Goal: Information Seeking & Learning: Learn about a topic

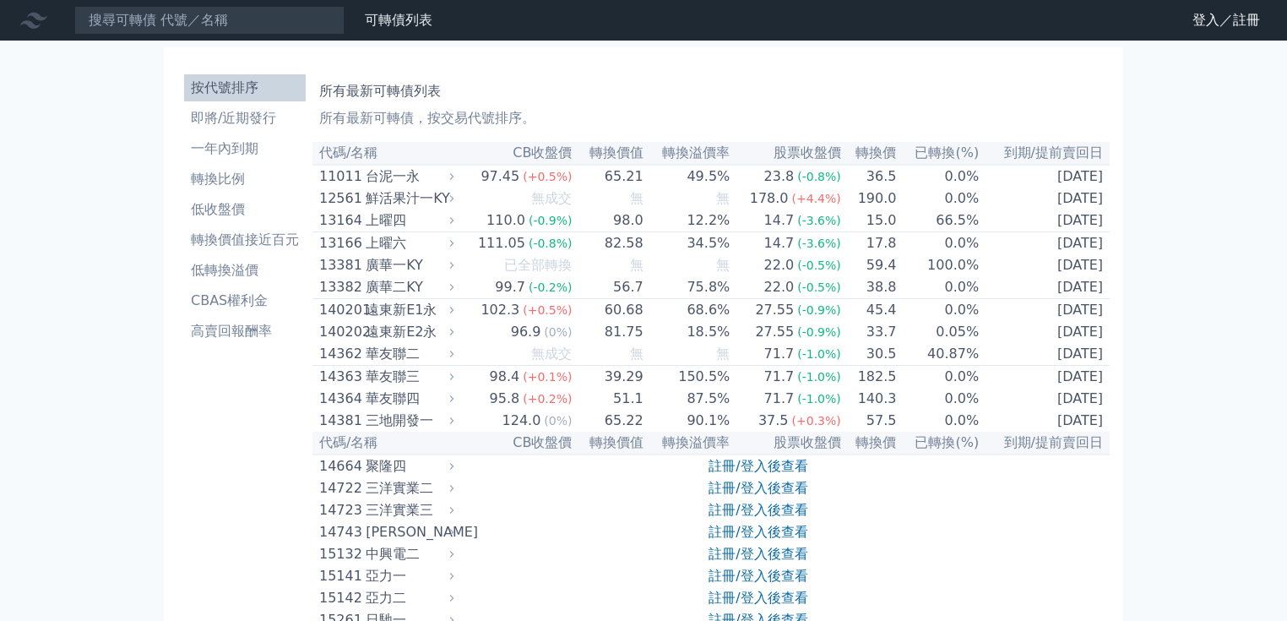
click at [777, 474] on link "註冊/登入後查看" at bounding box center [757, 466] width 99 height 16
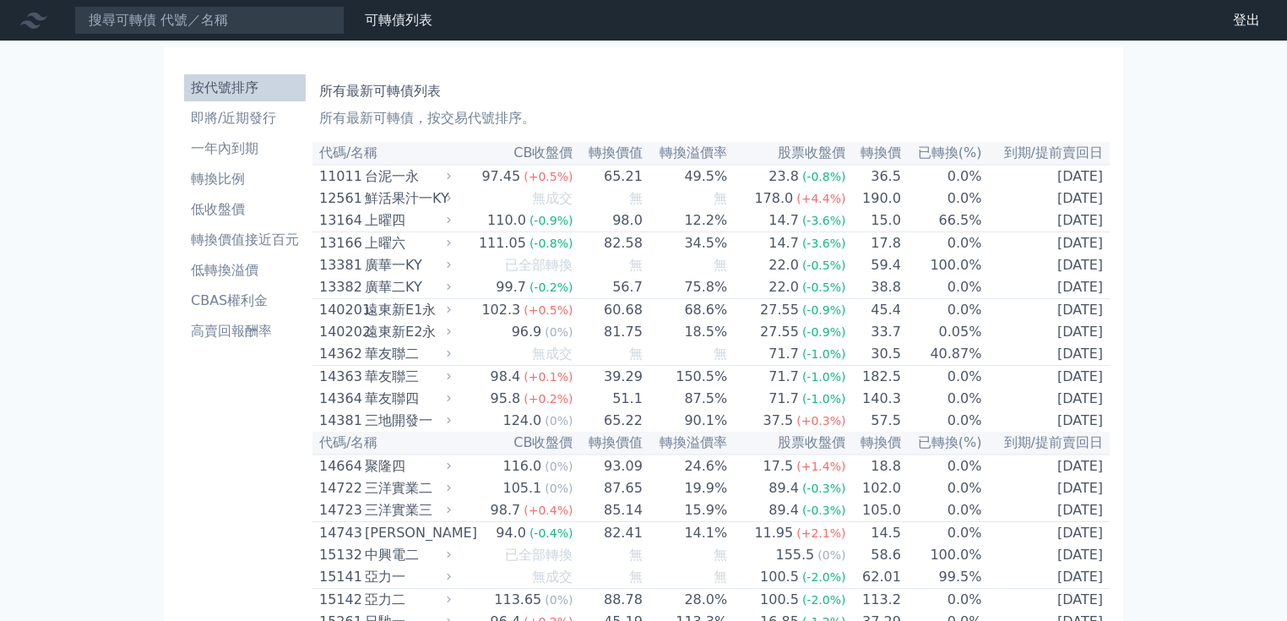
scroll to position [1039, 0]
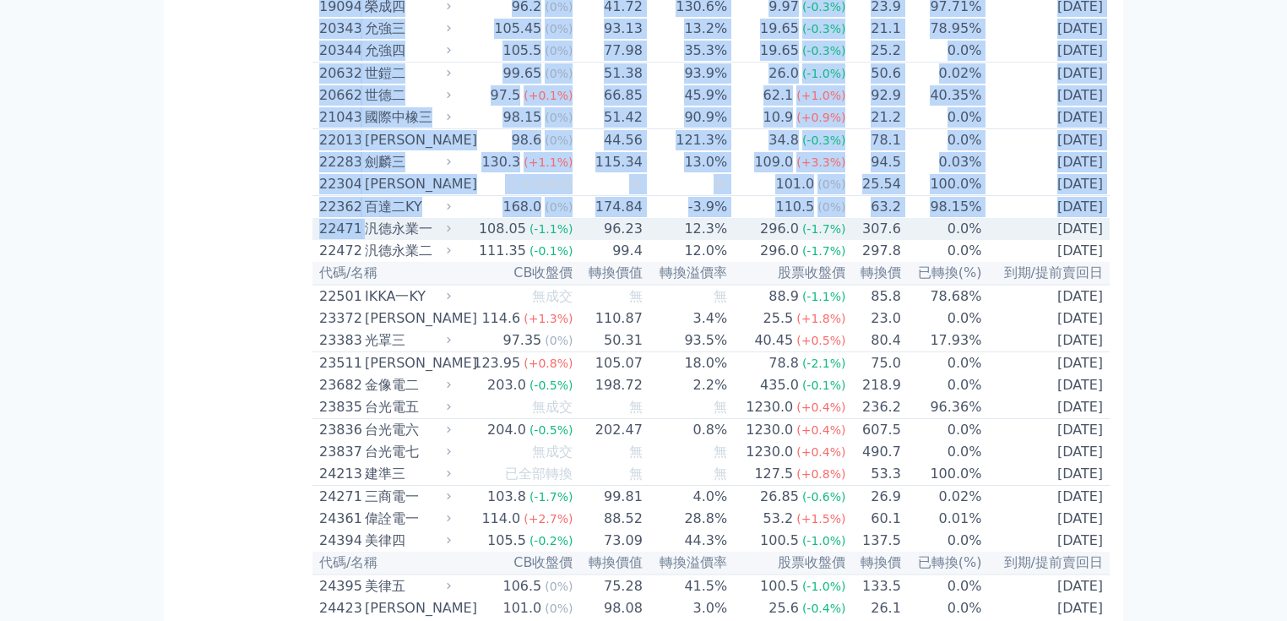
drag, startPoint x: 314, startPoint y: 312, endPoint x: 329, endPoint y: 306, distance: 16.3
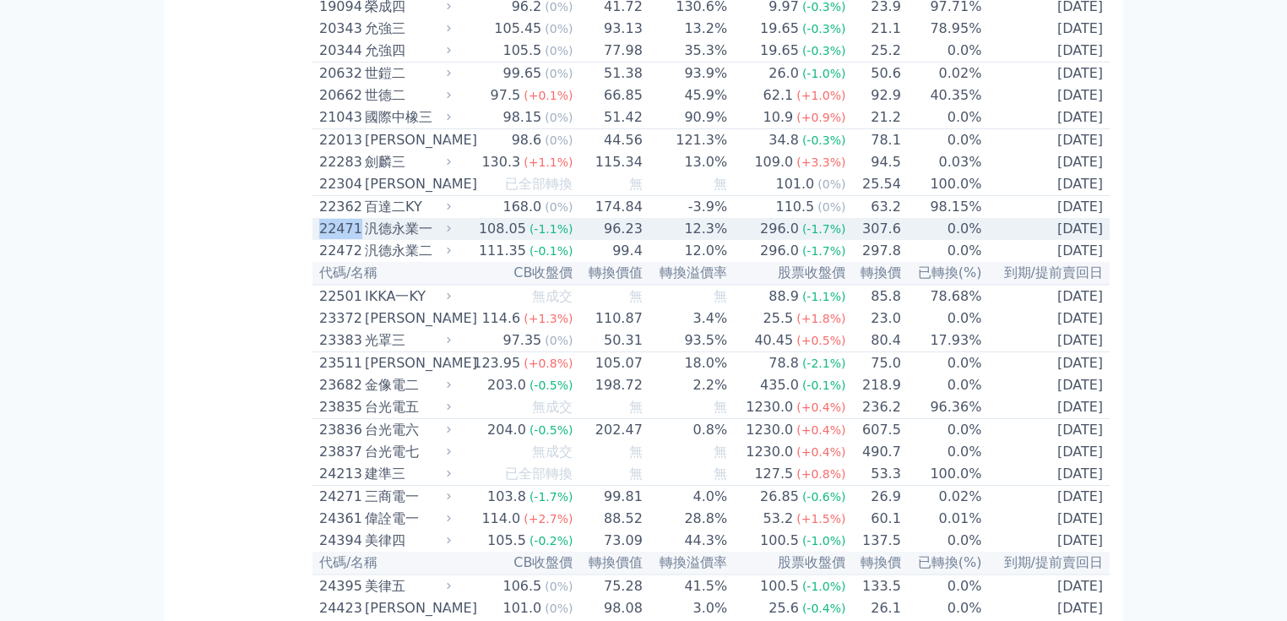
drag, startPoint x: 317, startPoint y: 317, endPoint x: 357, endPoint y: 315, distance: 39.8
click at [357, 240] on td "22471 汎德永業一" at bounding box center [383, 229] width 143 height 22
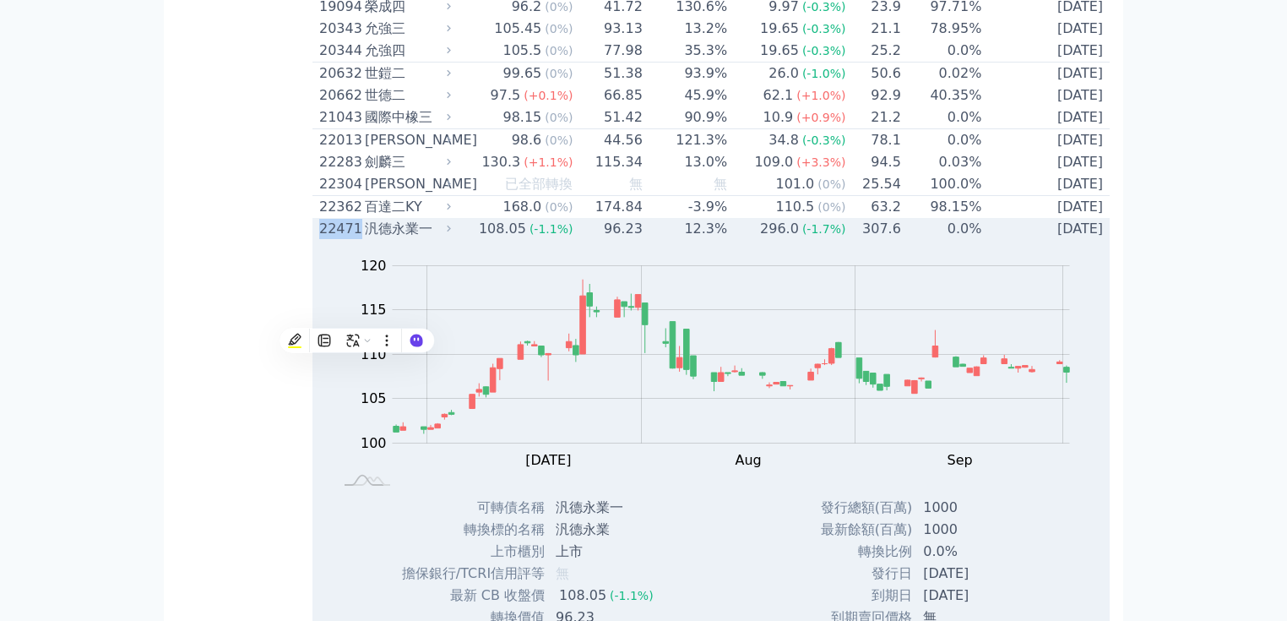
copy div "22471"
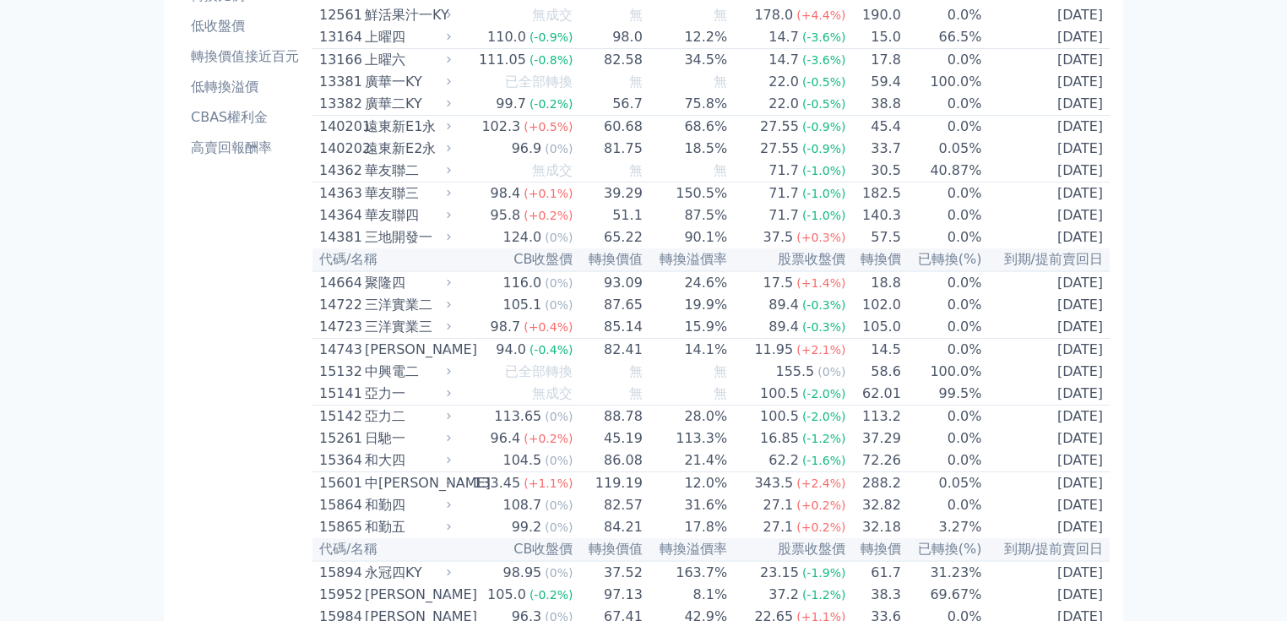
scroll to position [0, 0]
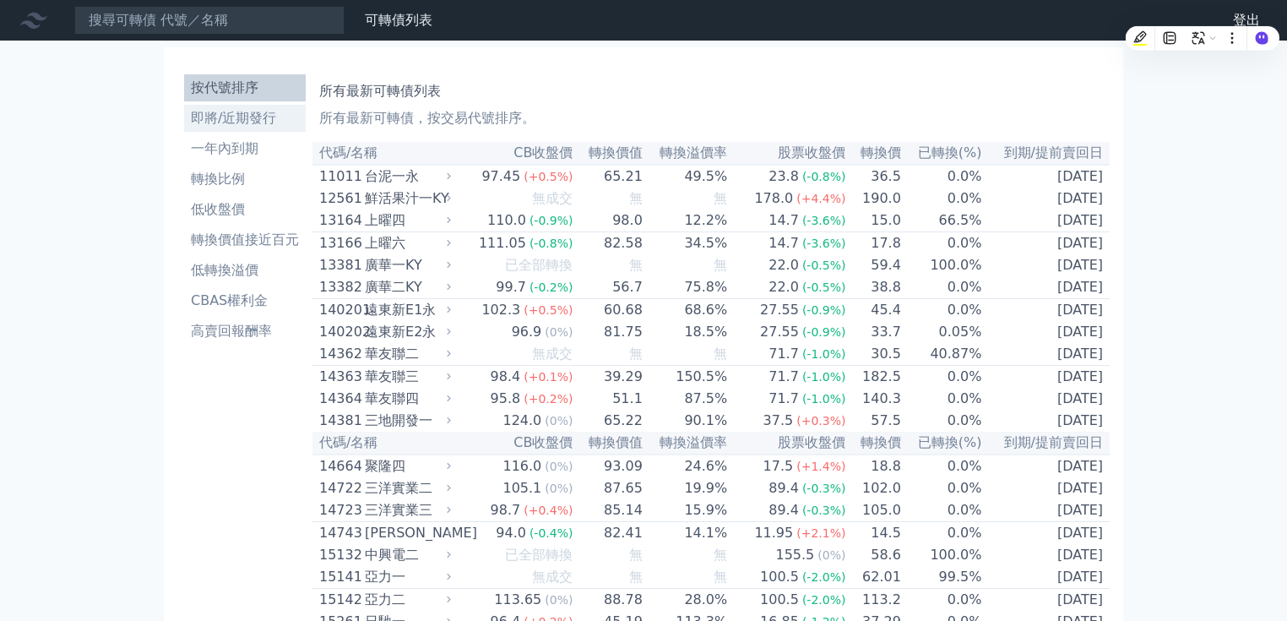
click at [274, 122] on li "即將/近期發行" at bounding box center [245, 118] width 122 height 20
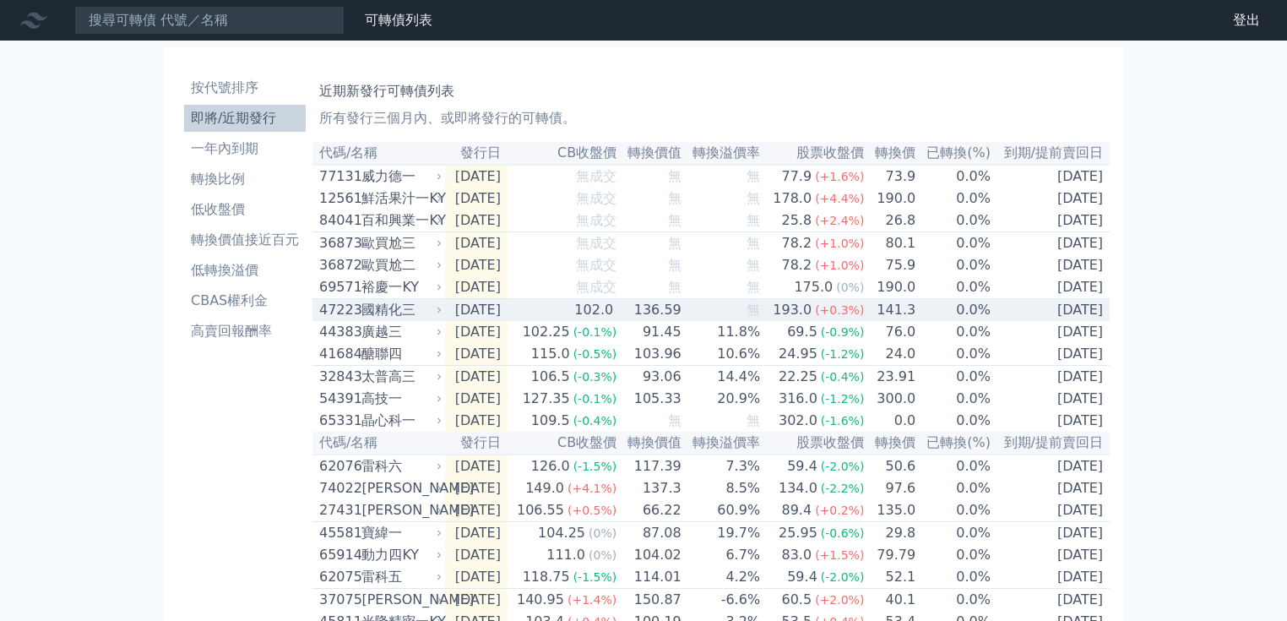
click at [540, 313] on td "102.0" at bounding box center [562, 310] width 110 height 23
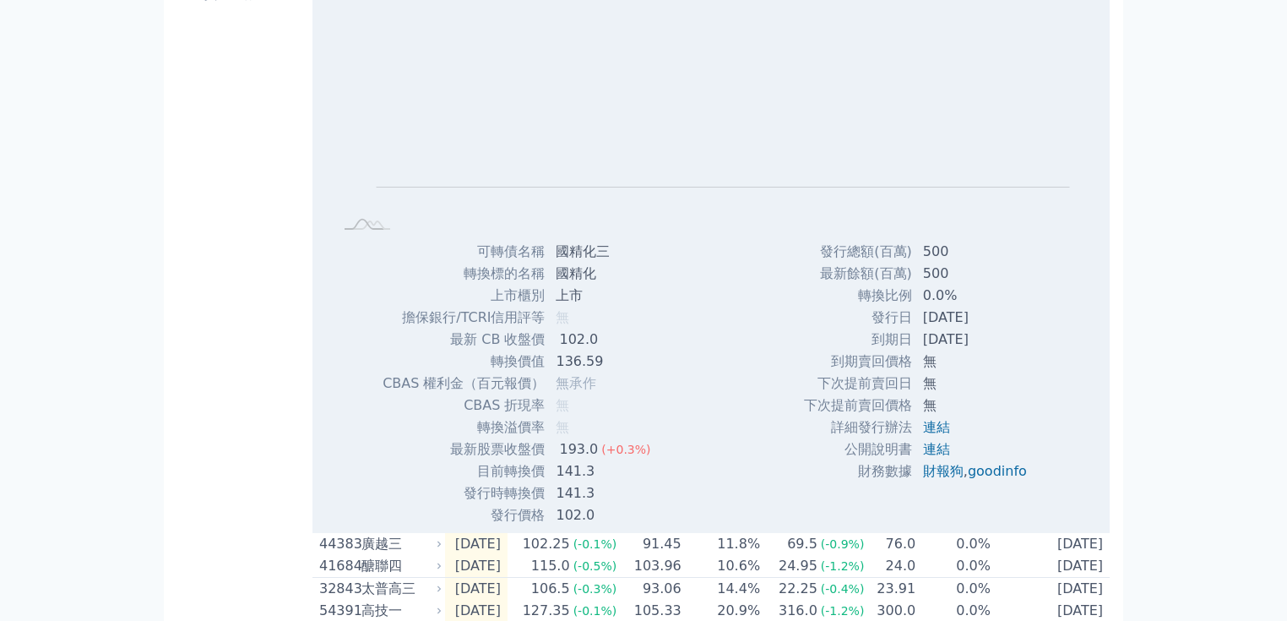
scroll to position [338, 0]
drag, startPoint x: 561, startPoint y: 285, endPoint x: 625, endPoint y: 285, distance: 64.2
click at [625, 284] on td "國精化" at bounding box center [604, 273] width 118 height 22
copy td "國精化"
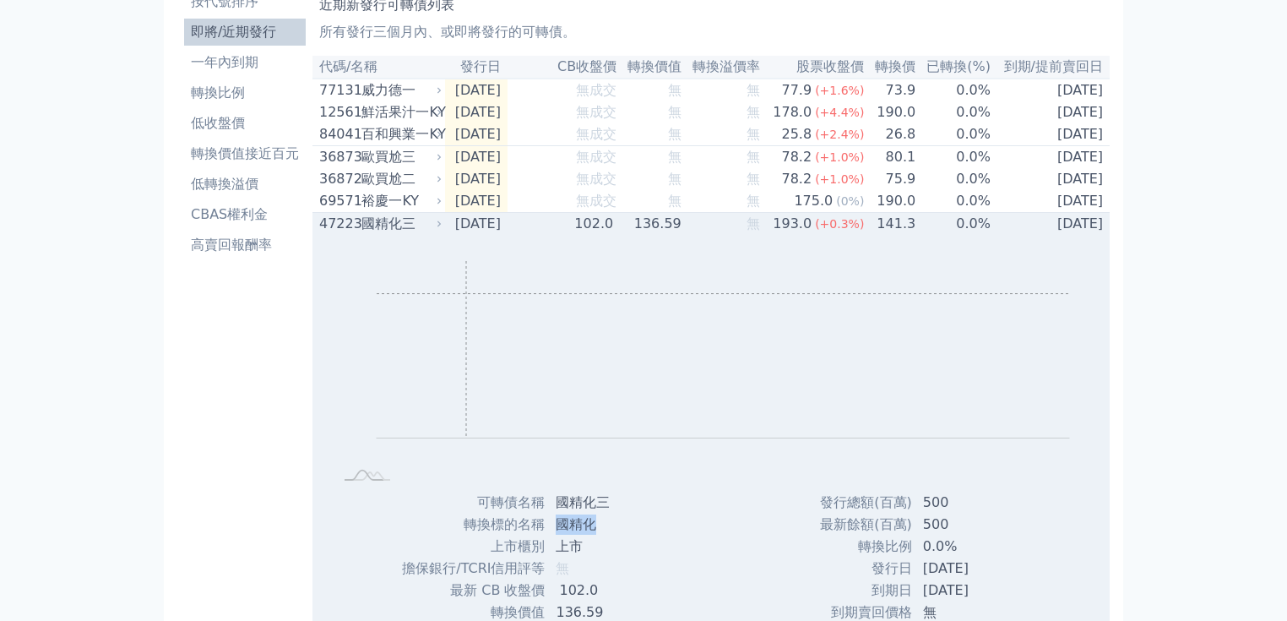
scroll to position [68, 0]
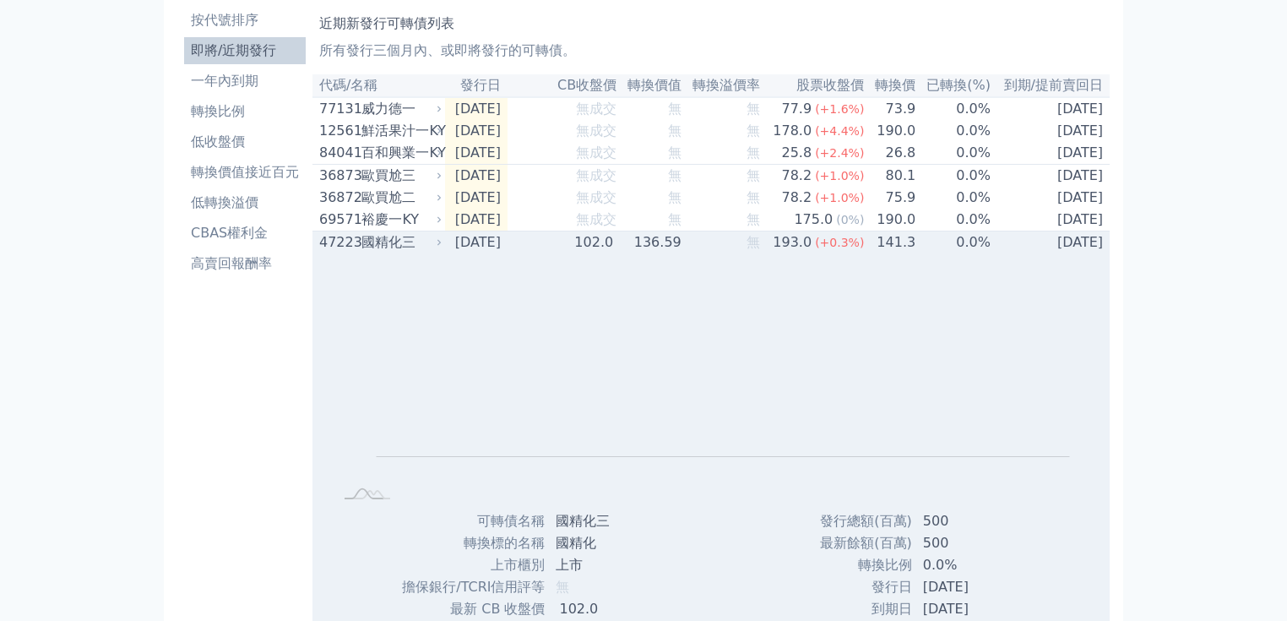
click at [385, 252] on div "國精化三" at bounding box center [399, 242] width 77 height 20
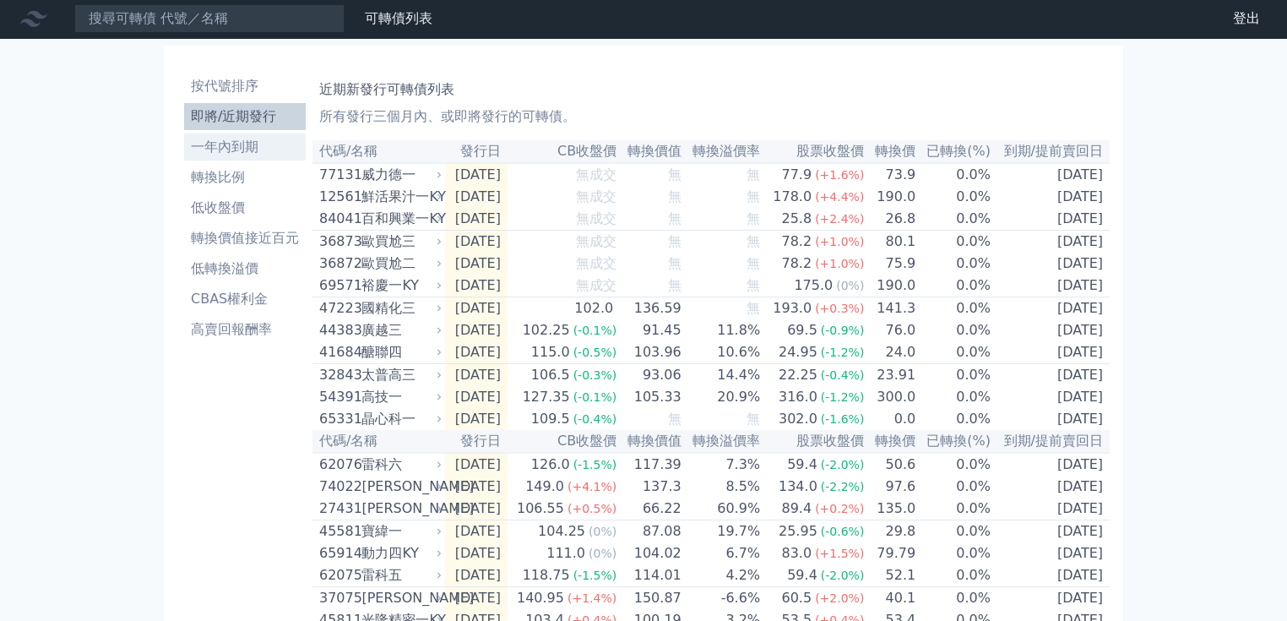
scroll to position [0, 0]
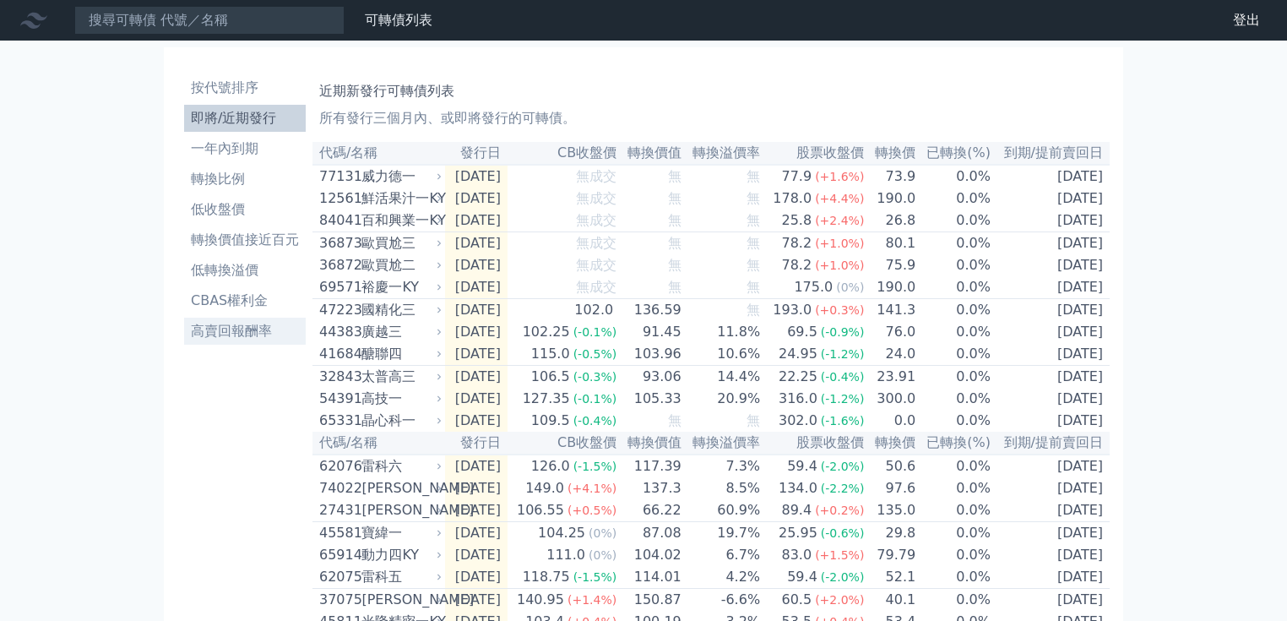
click at [250, 334] on li "高賣回報酬率" at bounding box center [245, 331] width 122 height 20
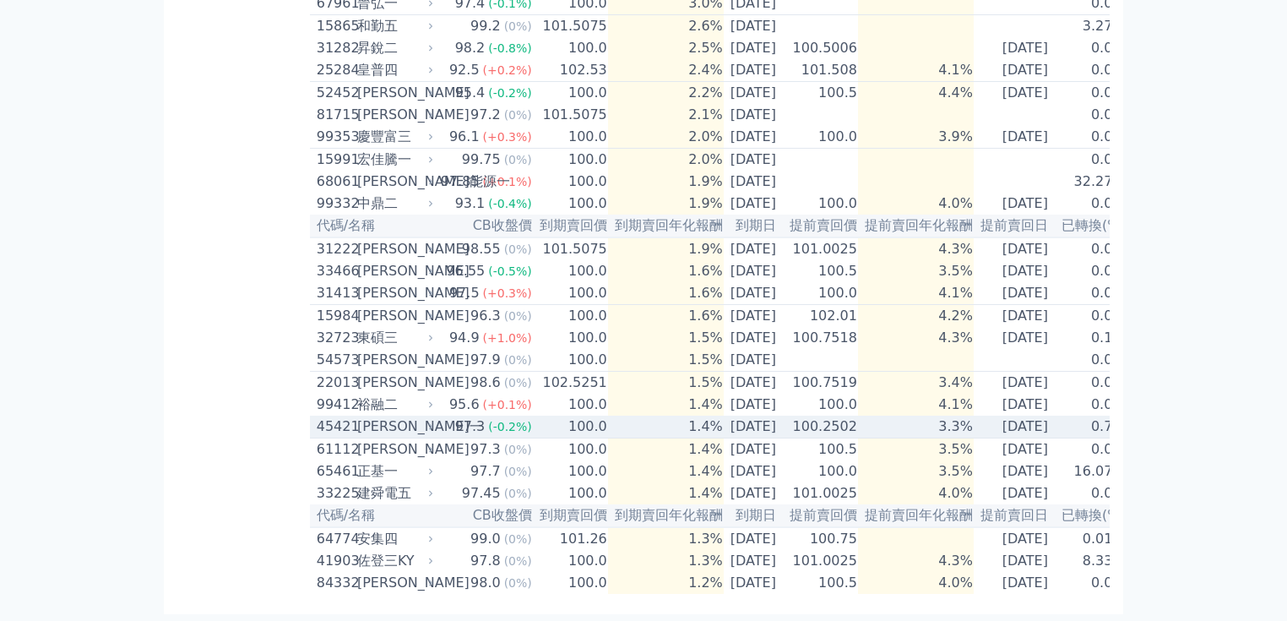
scroll to position [762, 0]
